Goal: Task Accomplishment & Management: Use online tool/utility

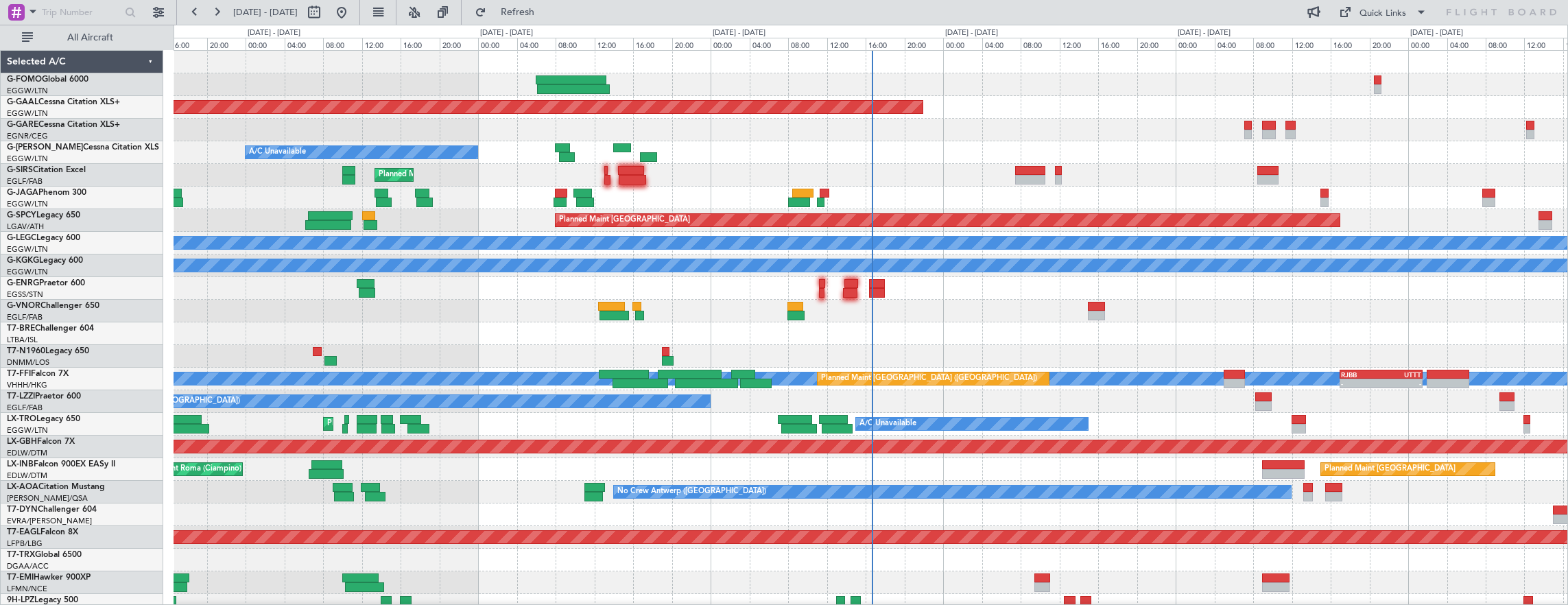
click at [592, 322] on div at bounding box center [871, 333] width 1395 height 22
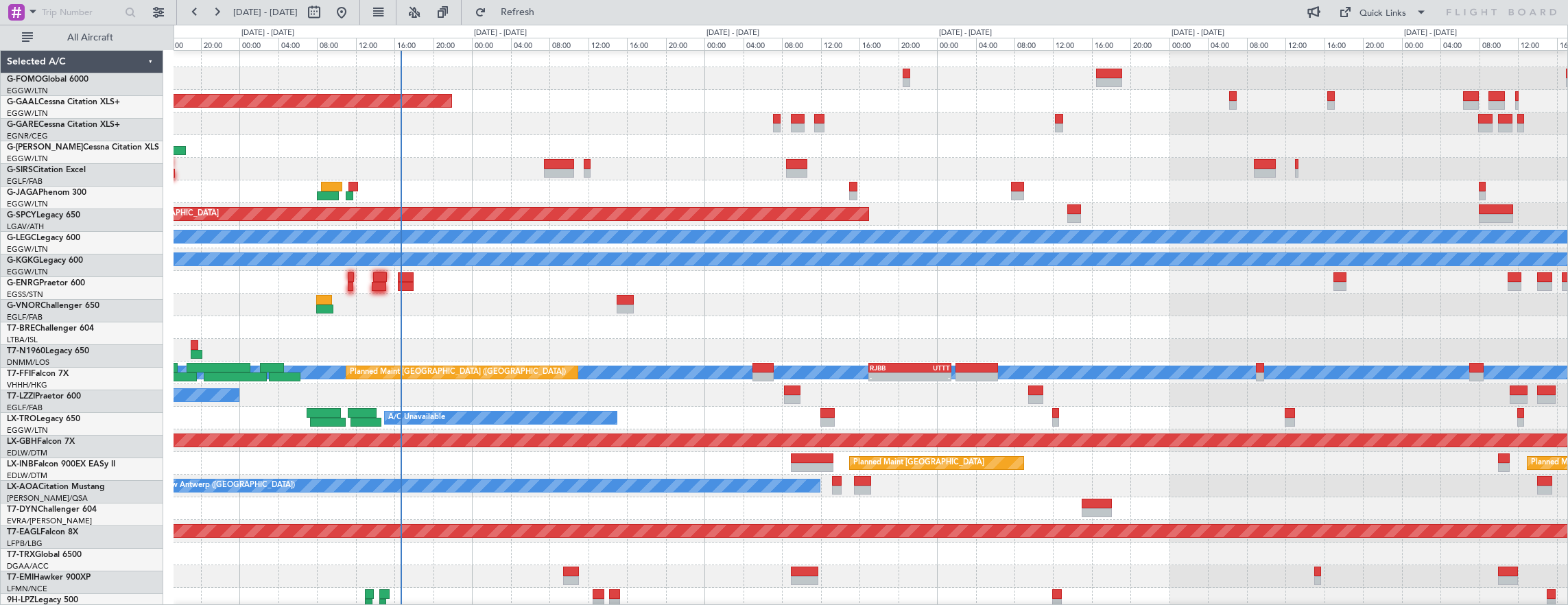
scroll to position [6, 0]
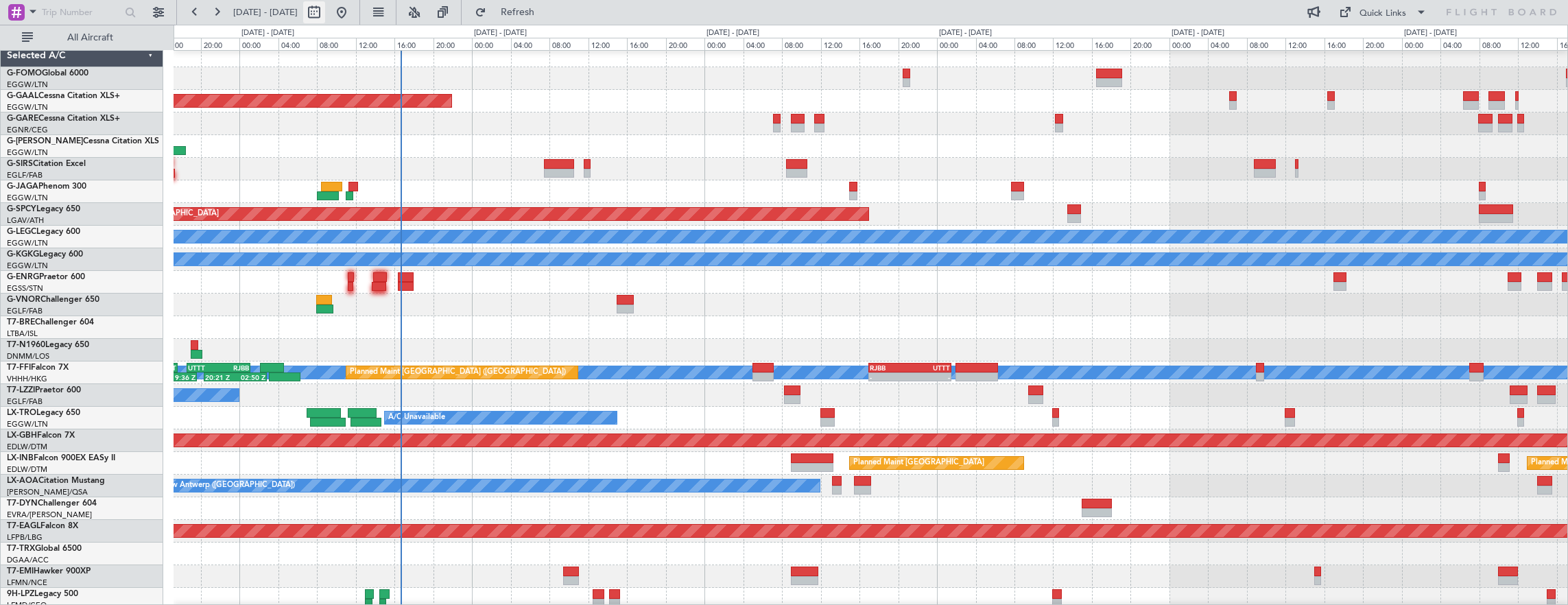
click at [325, 7] on button at bounding box center [314, 13] width 22 height 22
select select "9"
select select "2025"
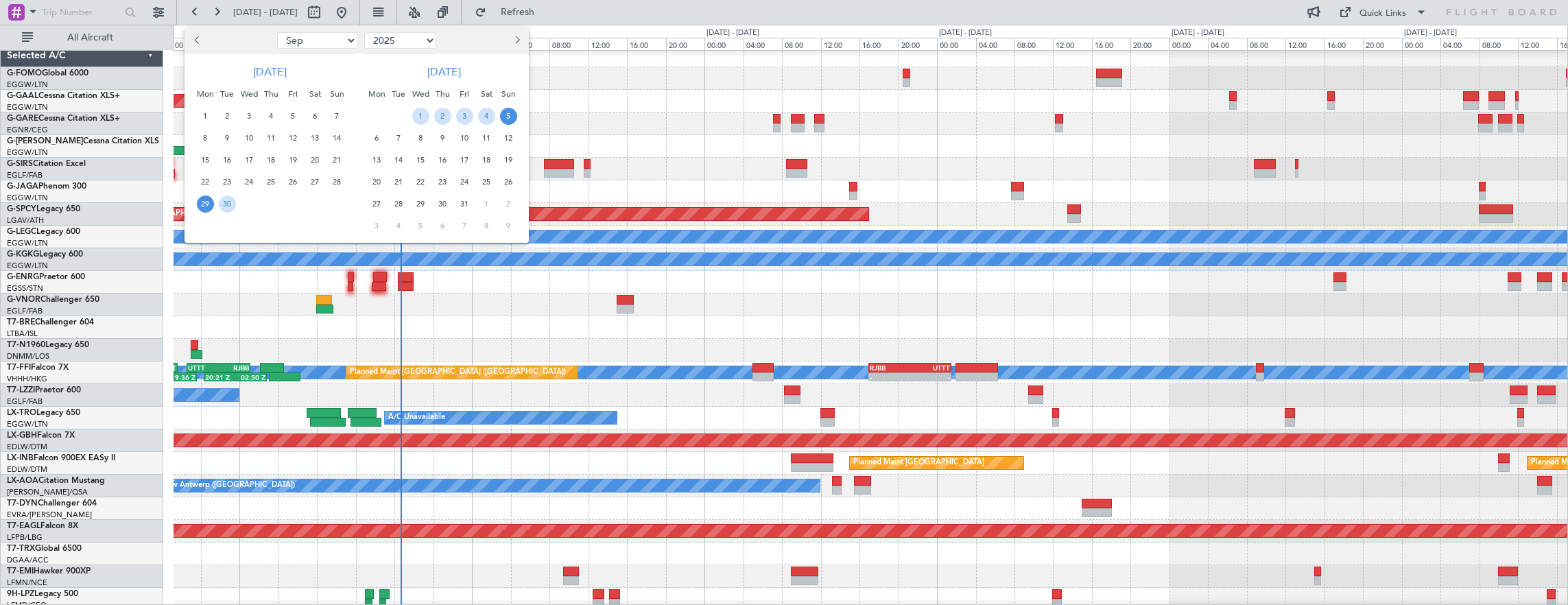
click at [206, 208] on span "29" at bounding box center [205, 204] width 17 height 17
click at [442, 136] on span "9" at bounding box center [443, 138] width 17 height 17
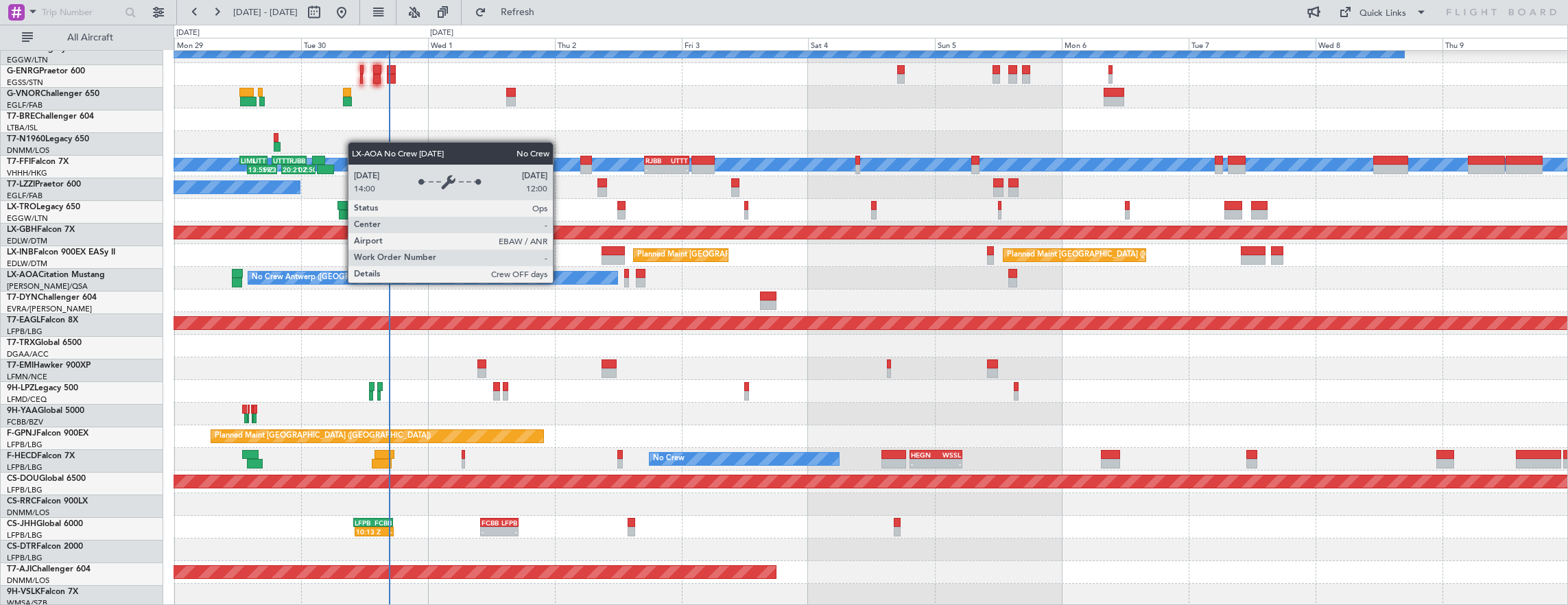
scroll to position [214, 0]
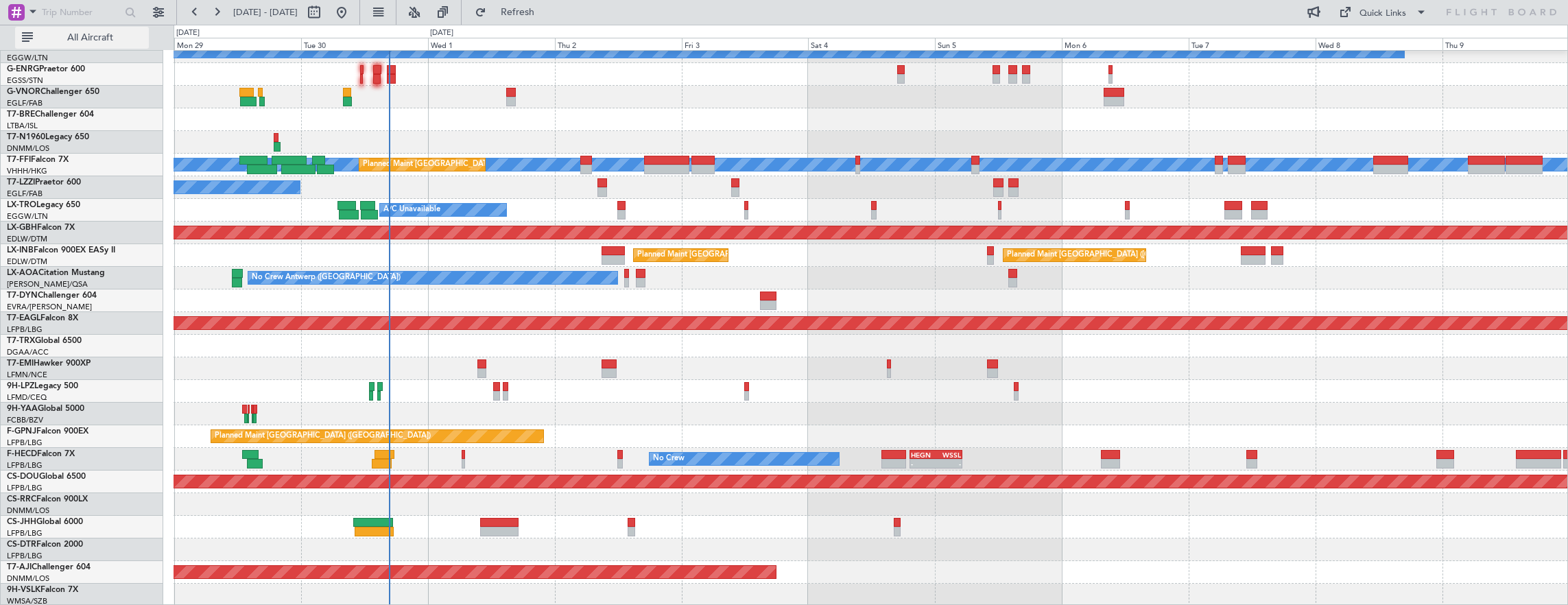
click at [110, 33] on span "All Aircraft" at bounding box center [90, 37] width 109 height 10
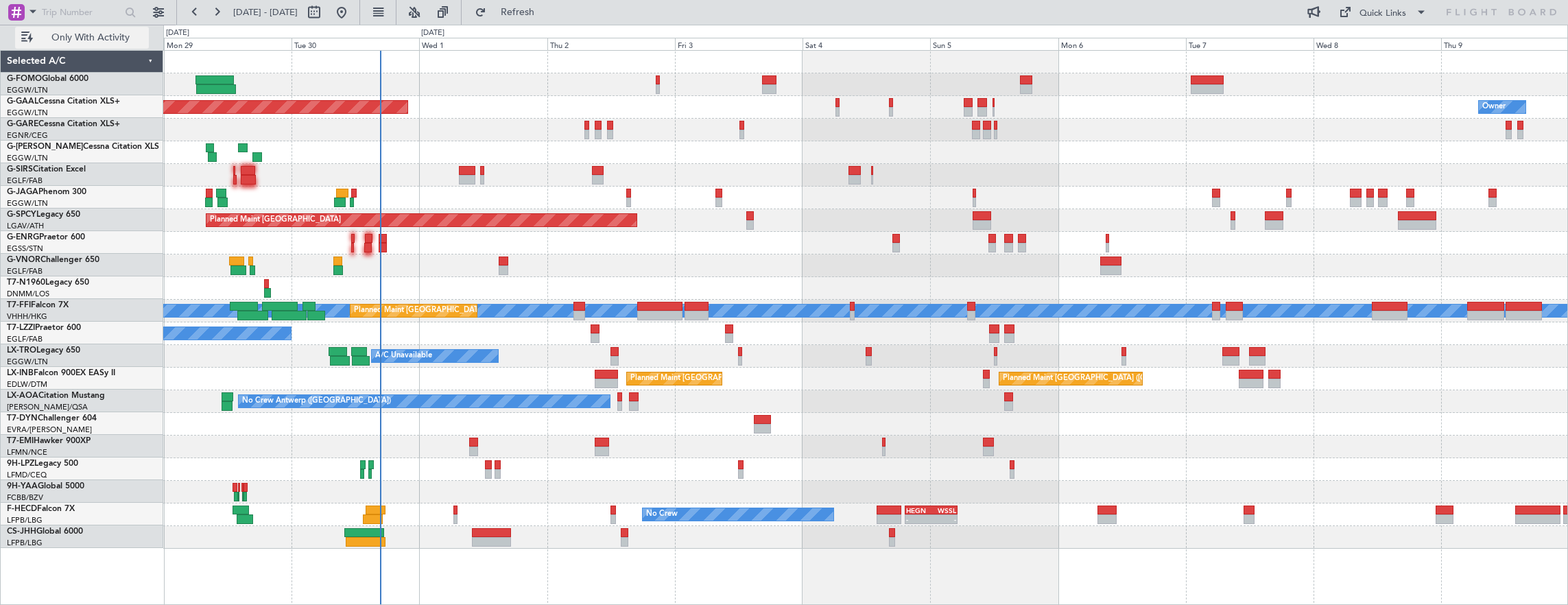
scroll to position [0, 0]
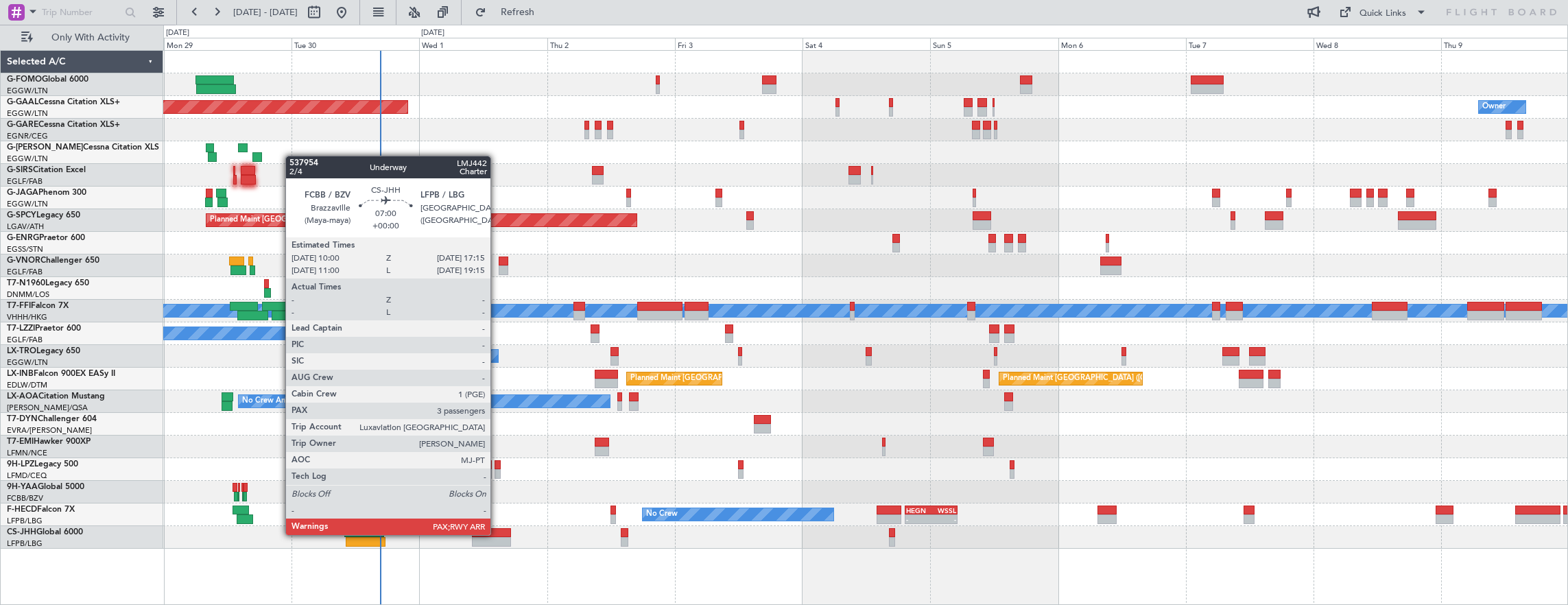
click at [497, 534] on div at bounding box center [491, 533] width 39 height 10
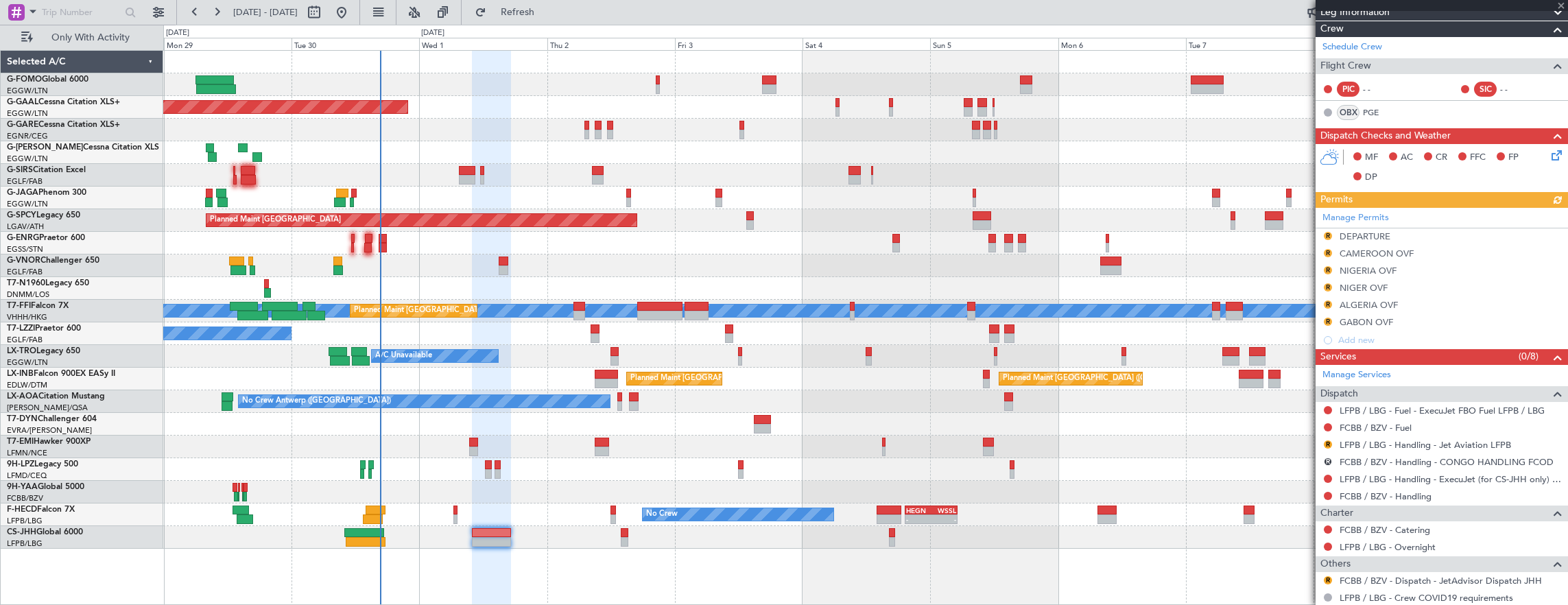
scroll to position [275, 0]
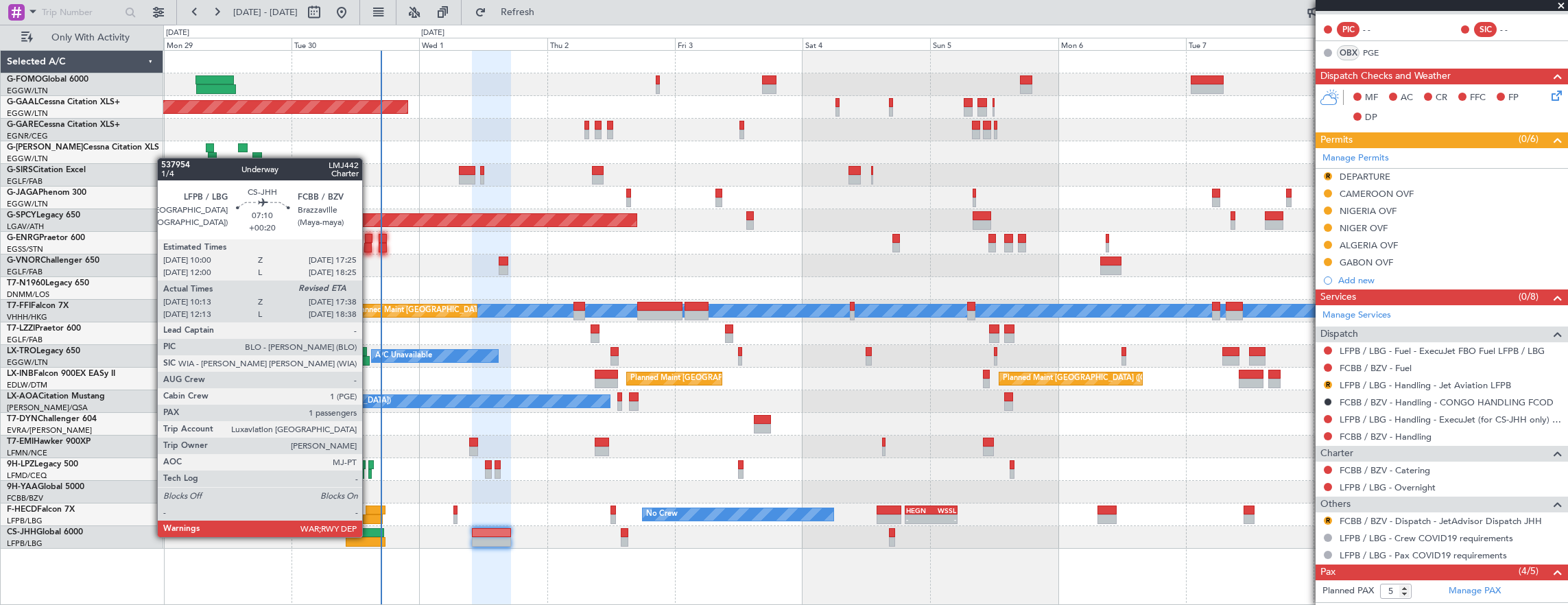
click at [369, 536] on div at bounding box center [364, 533] width 39 height 10
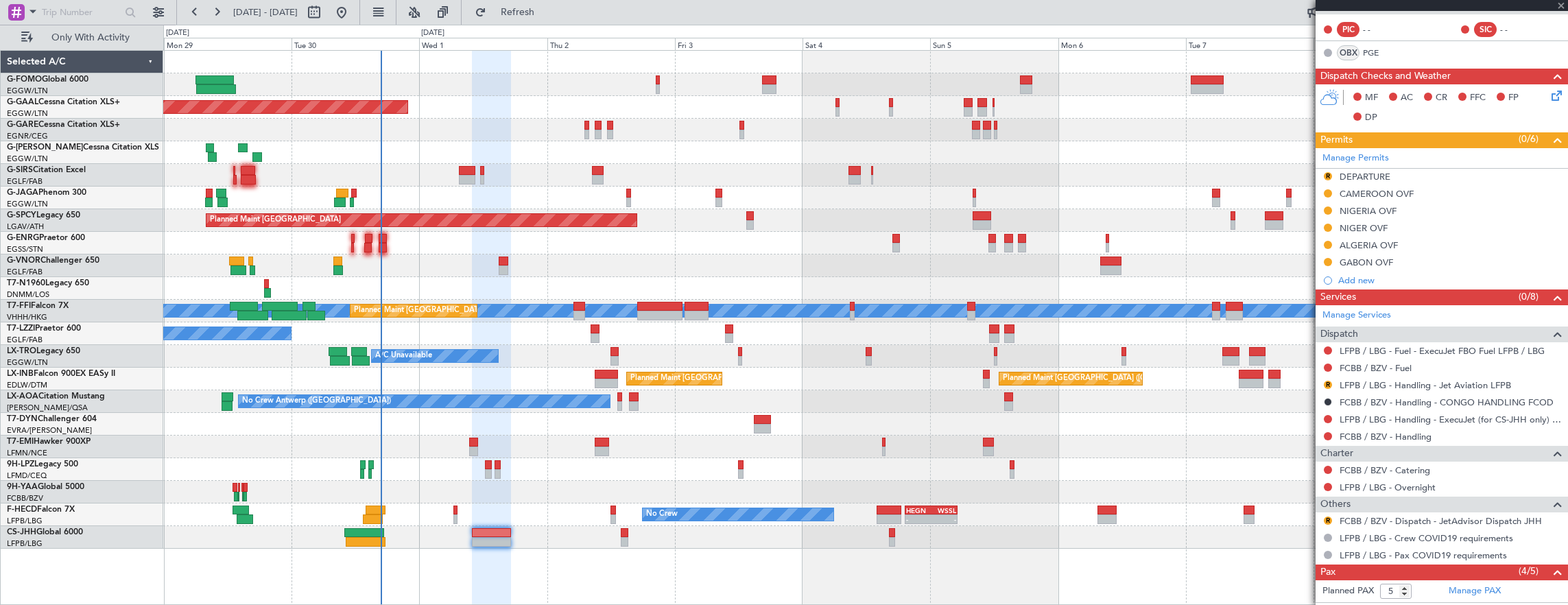
type input "+00:20"
type input "10:23"
type input "1"
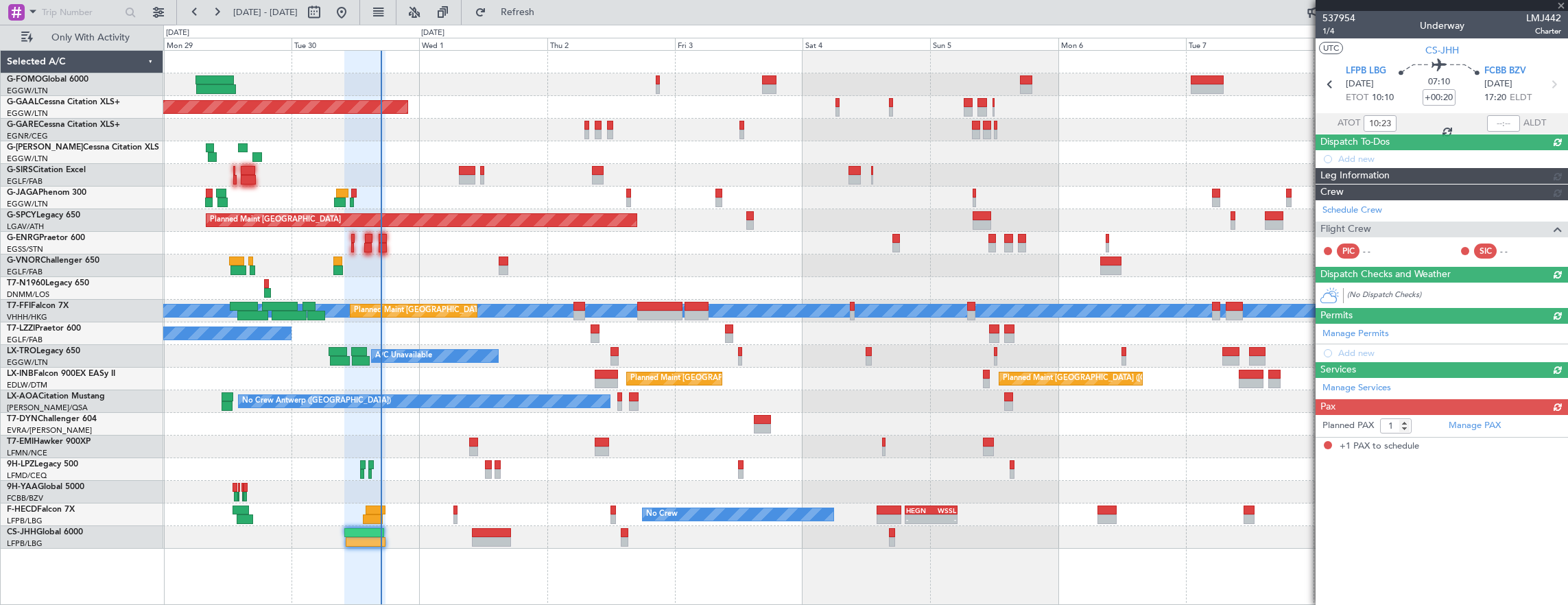
scroll to position [0, 0]
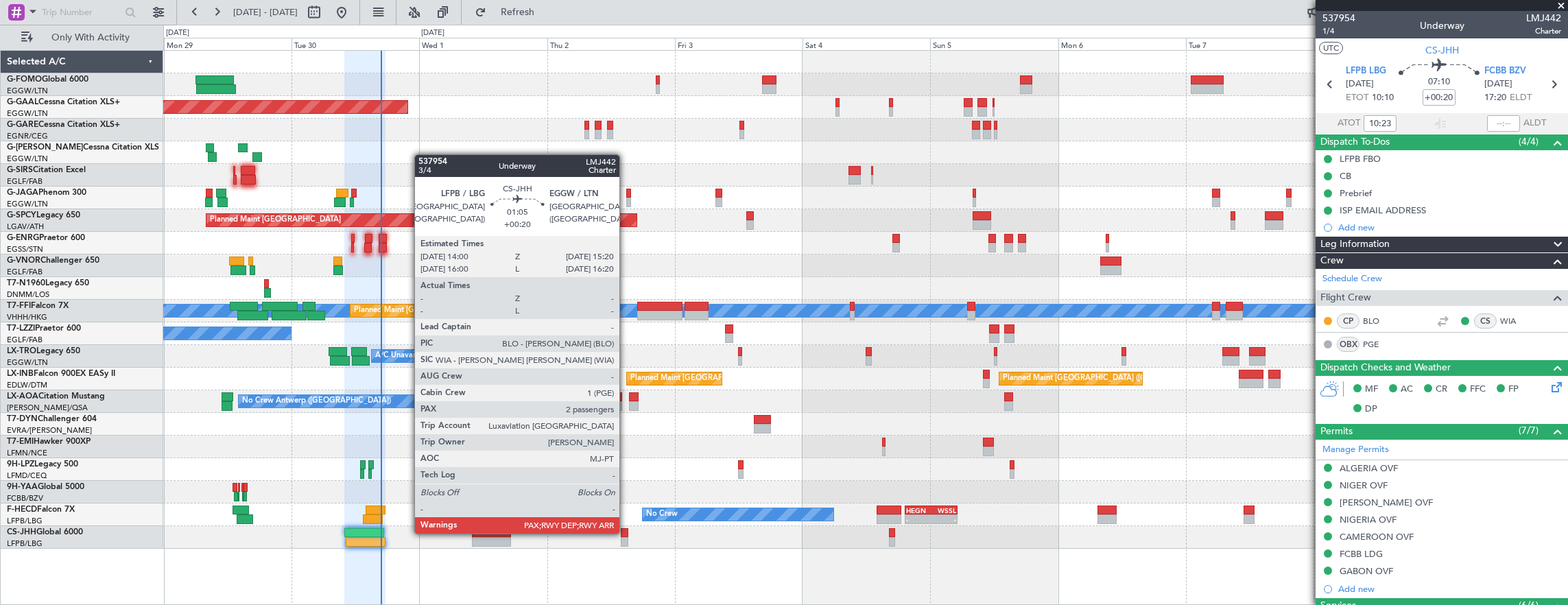
click at [627, 532] on div at bounding box center [624, 533] width 7 height 10
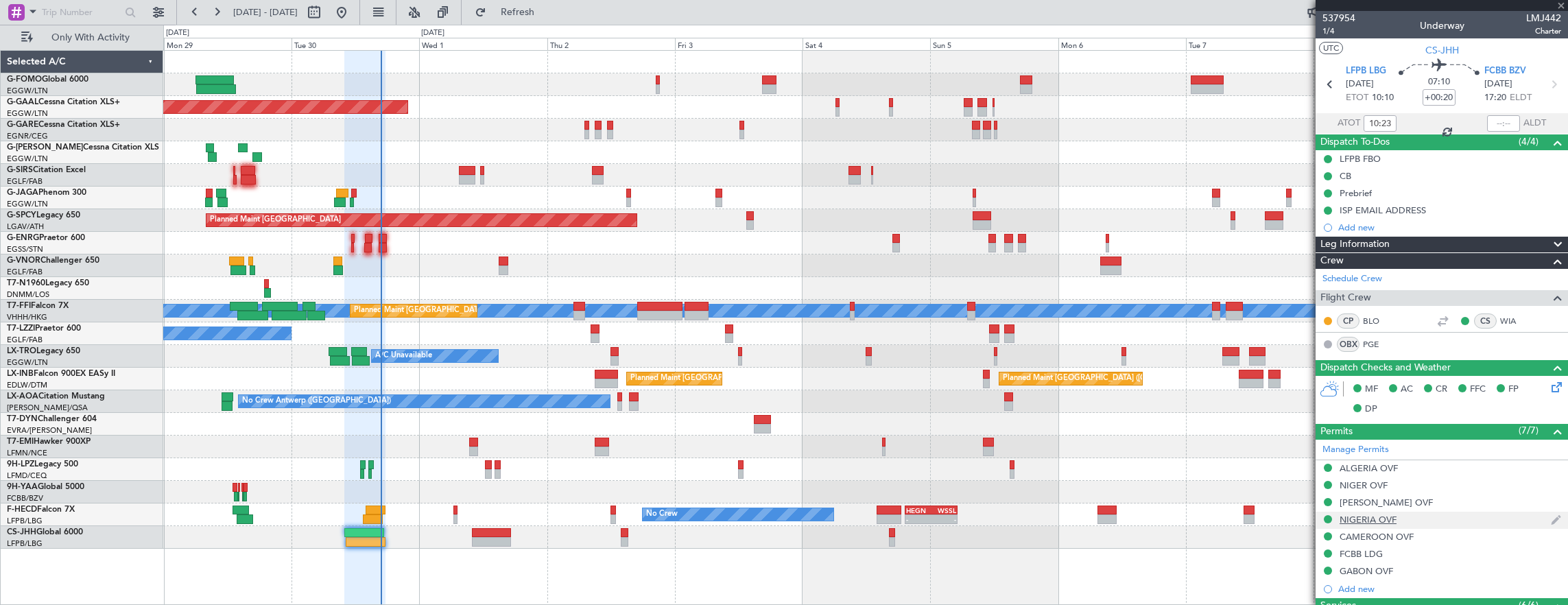
scroll to position [343, 0]
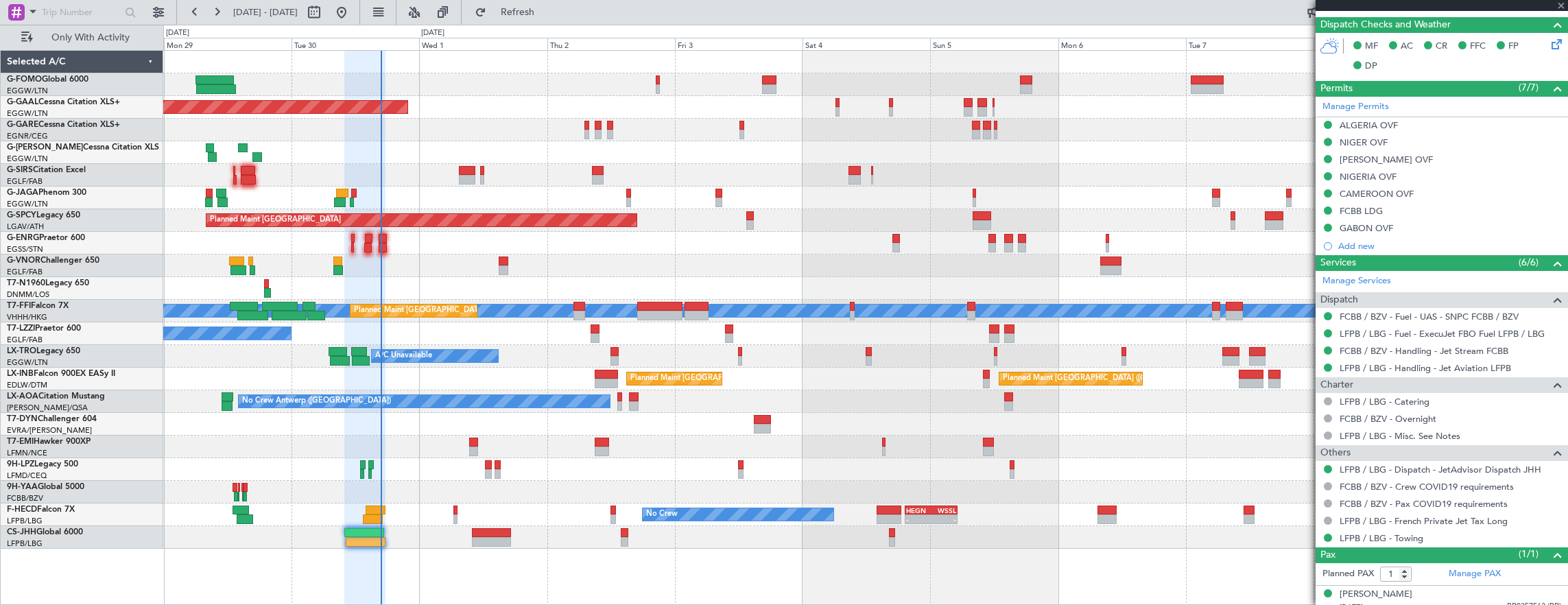
type input "3"
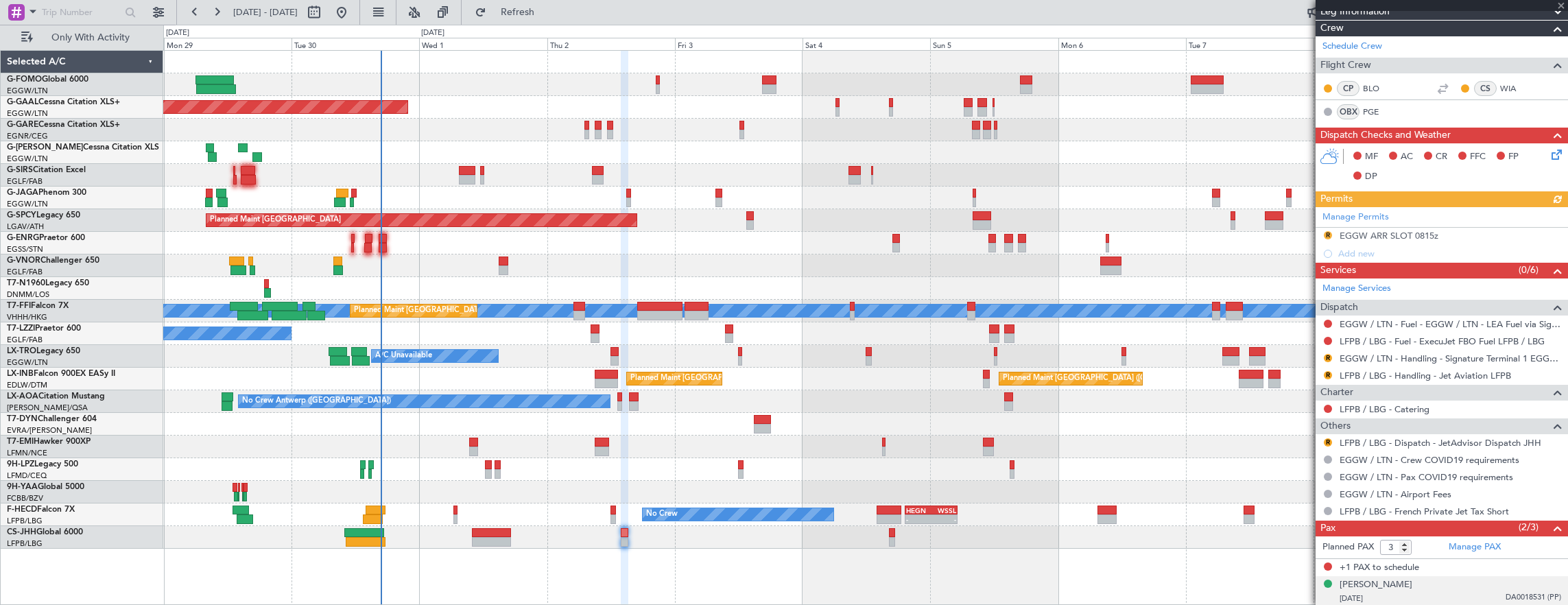
scroll to position [278, 0]
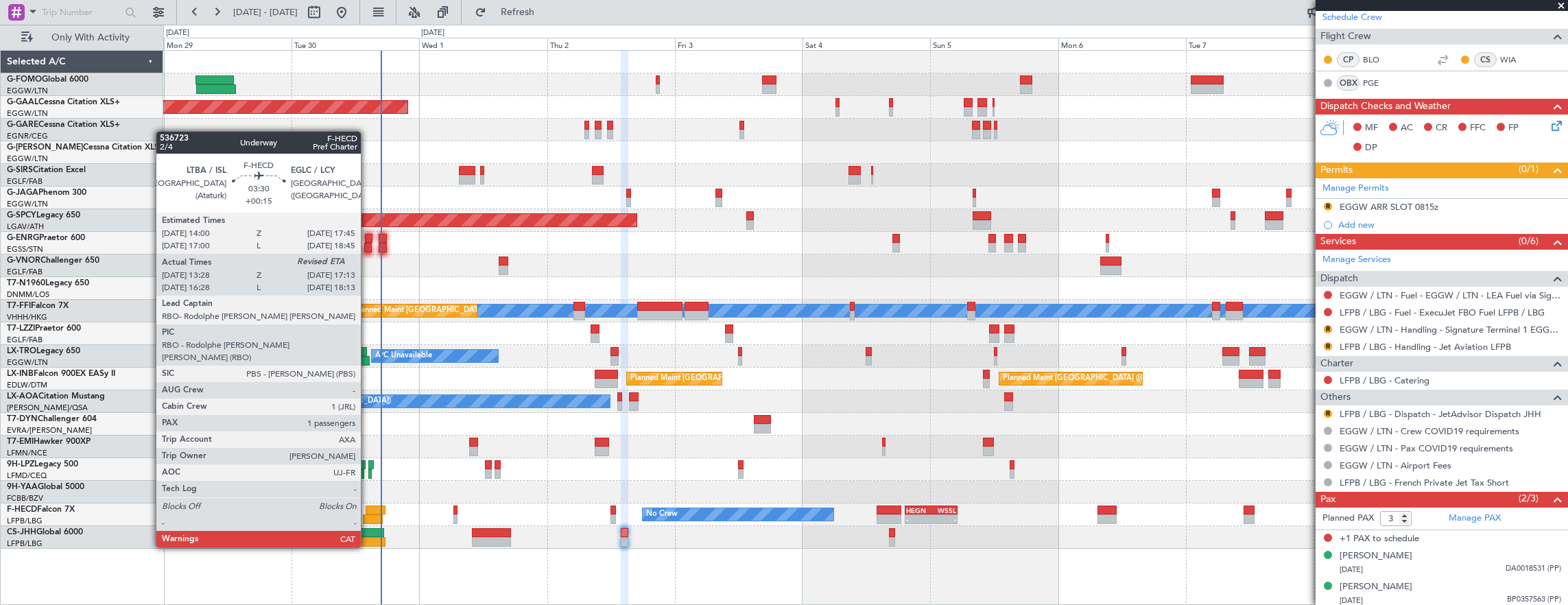
click at [368, 509] on div at bounding box center [376, 510] width 21 height 10
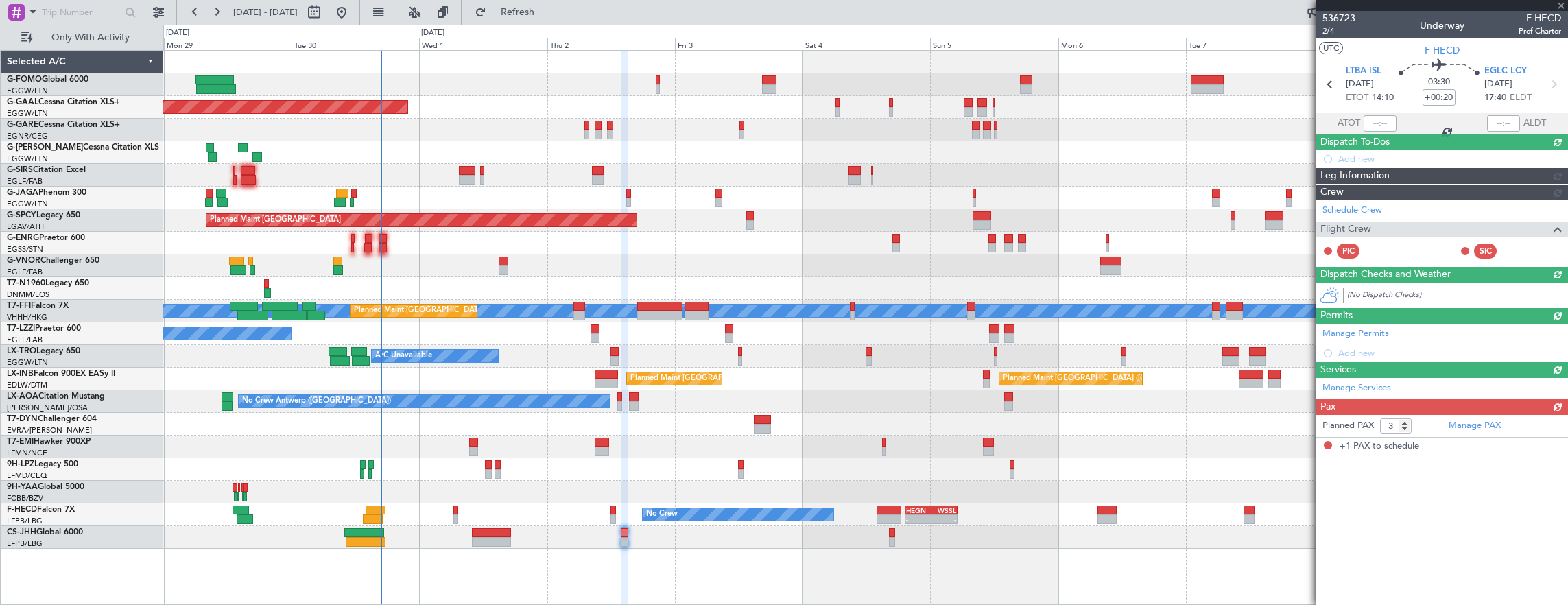
type input "+00:15"
type input "13:38"
type input "1"
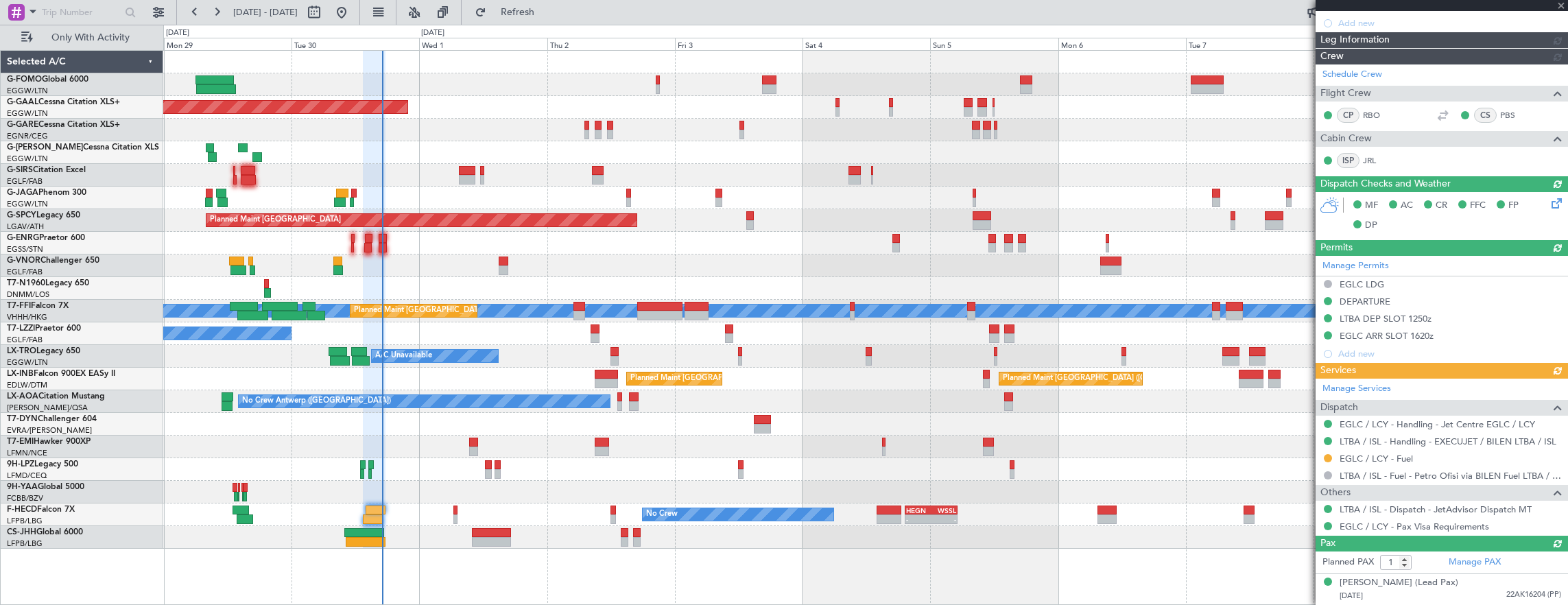
type input "17:00"
